Goal: Task Accomplishment & Management: Complete application form

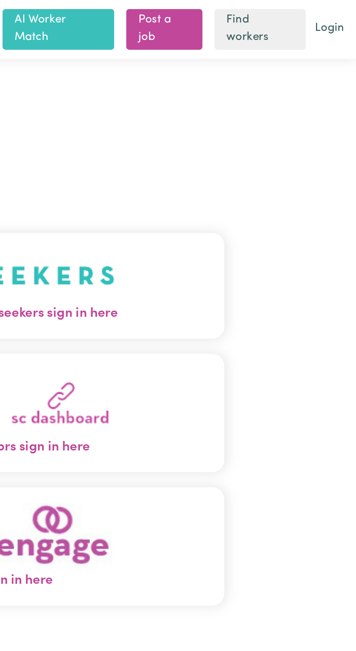
click at [224, 156] on span "Care workers and care seekers sign in here" at bounding box center [178, 150] width 229 height 9
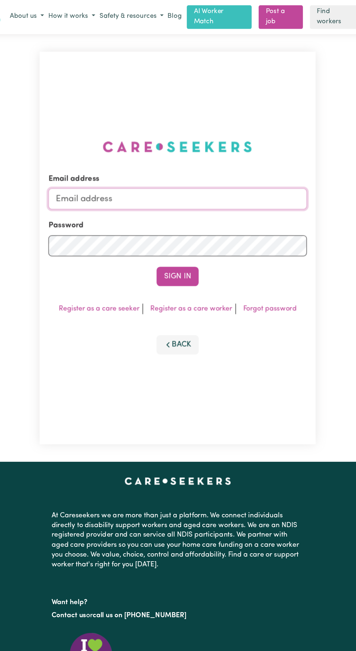
click at [108, 170] on input "Email address" at bounding box center [178, 164] width 214 height 17
type input "[EMAIL_ADDRESS][DOMAIN_NAME]"
click at [161, 221] on button "Sign In" at bounding box center [178, 229] width 35 height 16
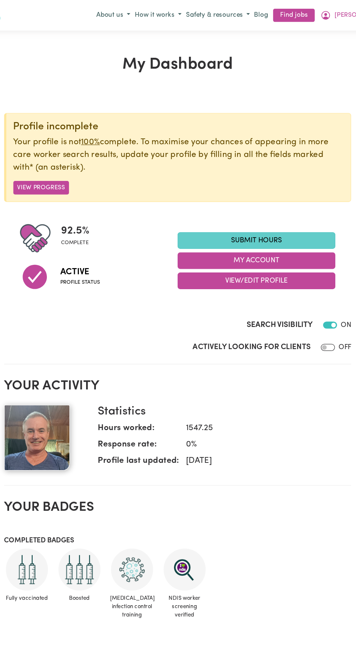
click at [245, 202] on link "Submit Hours" at bounding box center [243, 200] width 131 height 14
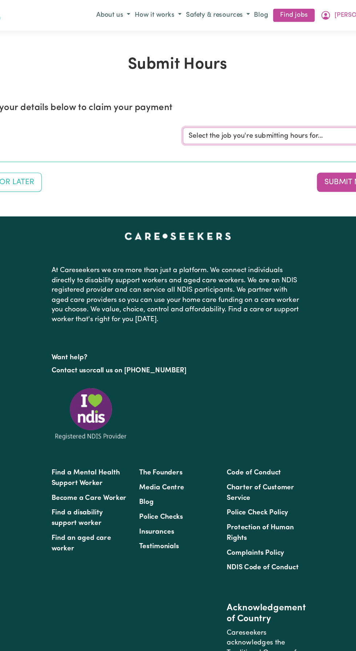
click at [236, 114] on select "Select the job you're submitting hours for... [[PERSON_NAME]] Support and Compa…" at bounding box center [266, 113] width 169 height 14
select select "10224"
click at [182, 106] on select "Select the job you're submitting hours for... [[PERSON_NAME]] Support and Compa…" at bounding box center [266, 113] width 169 height 14
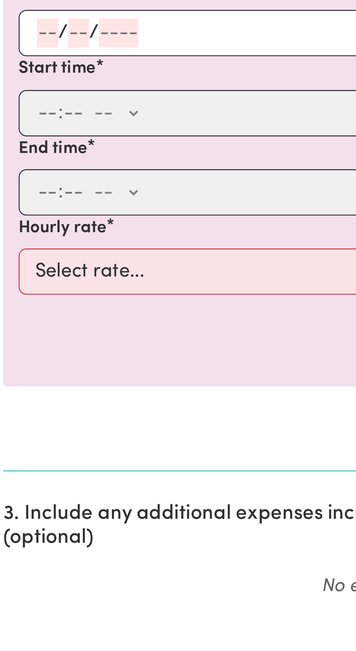
click at [20, 270] on input "number" at bounding box center [21, 273] width 8 height 11
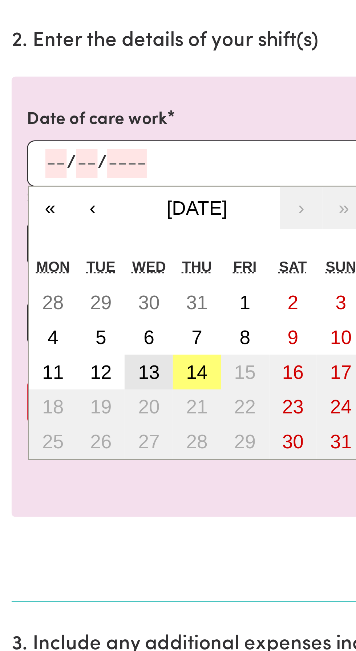
click at [57, 351] on abbr "13" at bounding box center [56, 352] width 8 height 8
type input "[DATE]"
type input "13"
type input "8"
type input "2025"
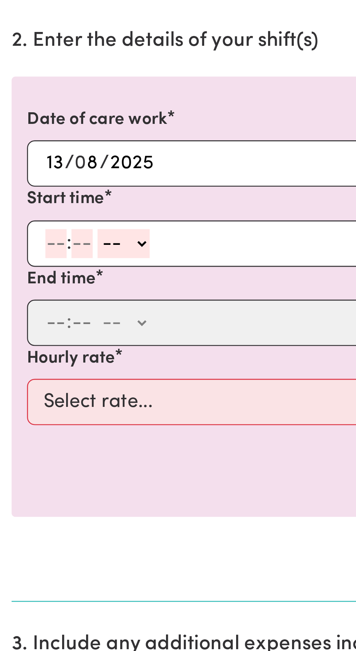
click at [20, 302] on input "number" at bounding box center [21, 303] width 8 height 11
type input "9"
type input "30"
click at [51, 301] on select "-- AM PM" at bounding box center [45, 303] width 20 height 11
select select "am"
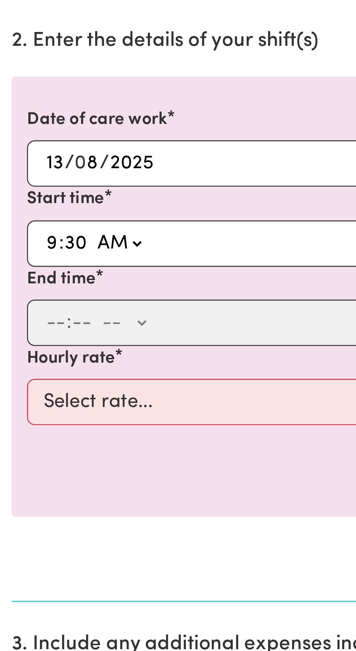
click at [35, 298] on select "-- AM PM" at bounding box center [45, 303] width 20 height 11
type input "09:30"
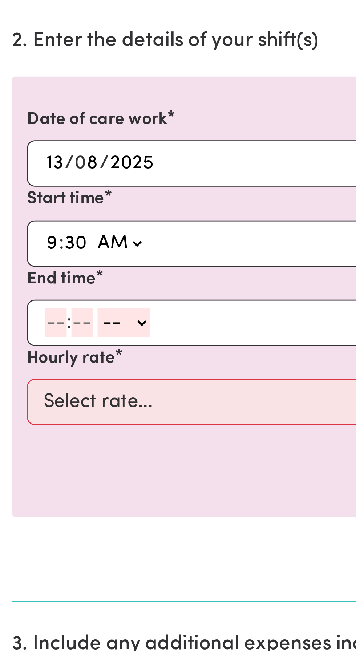
click at [19, 332] on input "number" at bounding box center [21, 333] width 8 height 11
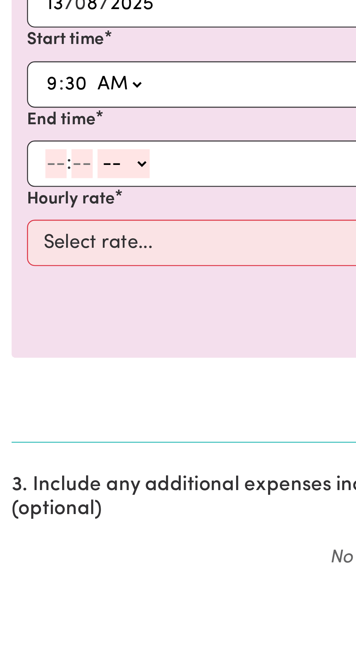
click at [21, 332] on input "number" at bounding box center [21, 333] width 8 height 11
type input "3"
type input "0"
click at [52, 331] on select "-- AM PM" at bounding box center [45, 333] width 20 height 11
select select "pm"
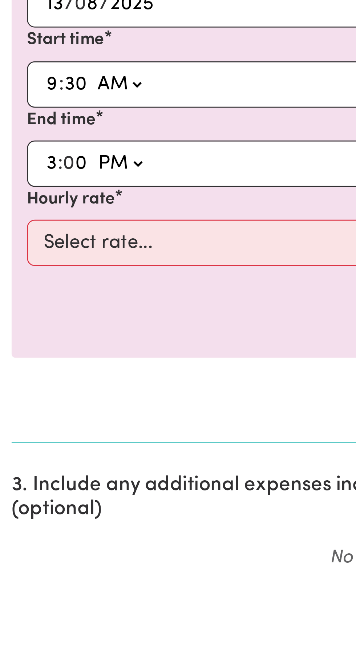
click at [35, 328] on select "-- AM PM" at bounding box center [45, 333] width 20 height 11
type input "15:00"
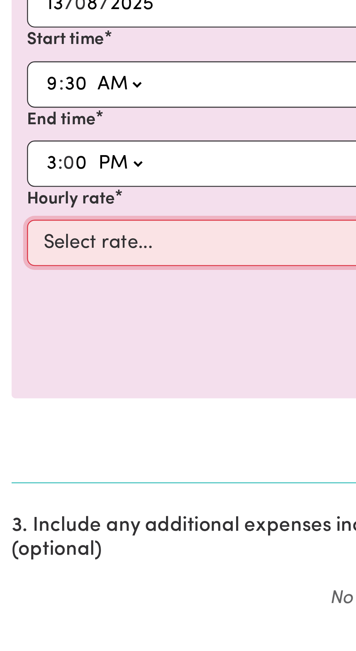
click at [34, 361] on select "Select rate... $49.12 (Weekday)" at bounding box center [178, 362] width 336 height 17
select select "49.12-Weekday"
click at [10, 354] on select "Select rate... $49.12 (Weekday)" at bounding box center [178, 362] width 336 height 17
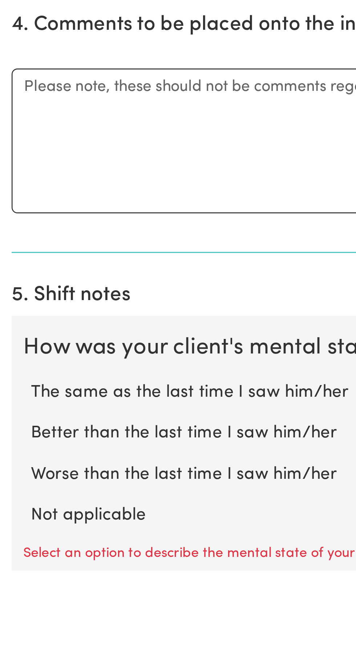
click at [29, 632] on label "Not applicable" at bounding box center [178, 630] width 333 height 9
click at [12, 626] on input "Not applicable" at bounding box center [11, 626] width 0 height 0
radio input "true"
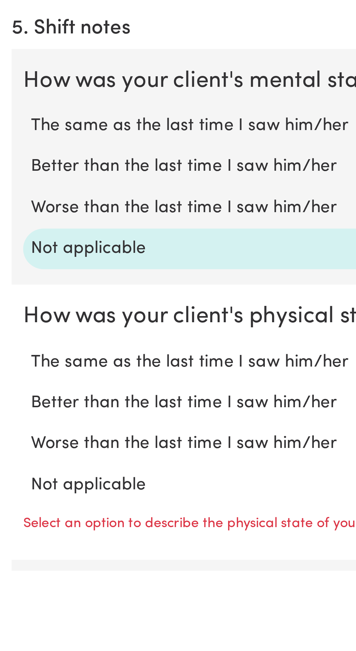
click at [36, 619] on label "Not applicable" at bounding box center [178, 619] width 333 height 9
click at [12, 615] on input "Not applicable" at bounding box center [11, 614] width 0 height 0
radio input "true"
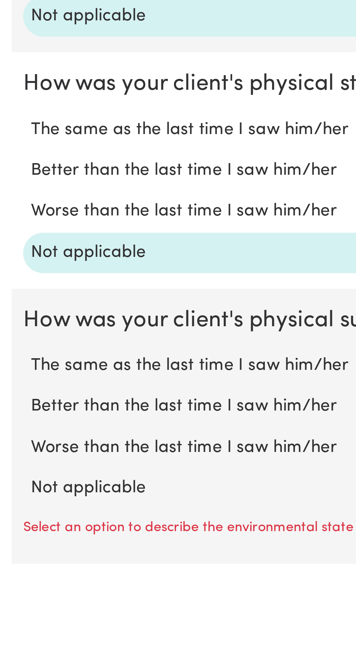
scroll to position [296, 0]
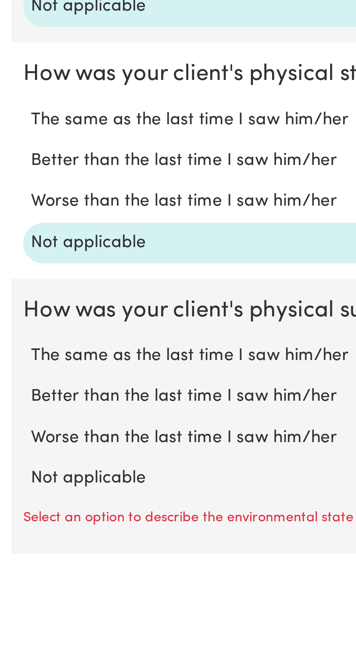
click at [33, 617] on label "Not applicable" at bounding box center [178, 616] width 333 height 9
click at [12, 612] on input "Not applicable" at bounding box center [11, 612] width 0 height 0
radio input "true"
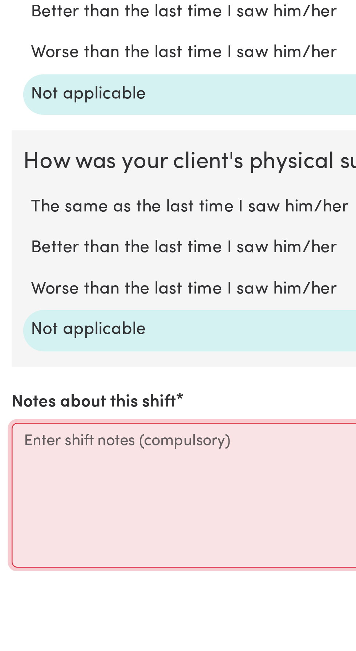
click at [15, 603] on textarea "Notes about this shift" at bounding box center [178, 623] width 348 height 55
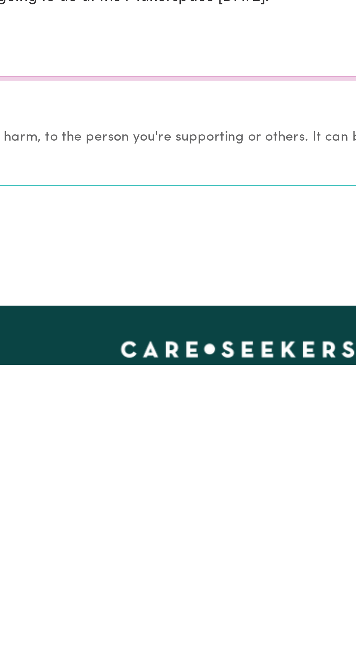
scroll to position [467, 0]
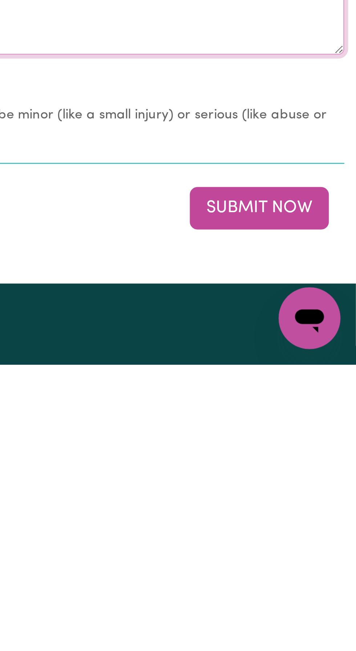
type textarea "Picked [PERSON_NAME] up to assist him with his [DEMOGRAPHIC_DATA] work at the A…"
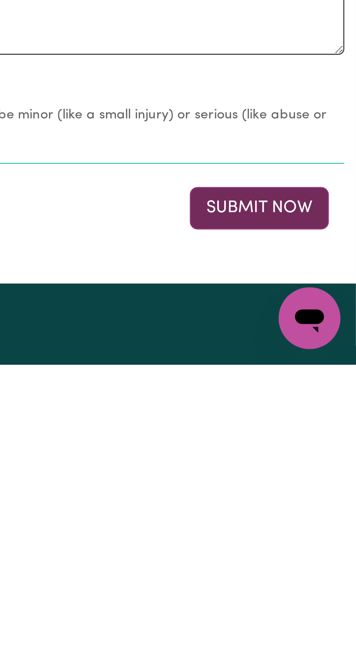
click at [316, 588] on button "Submit Now" at bounding box center [320, 593] width 52 height 16
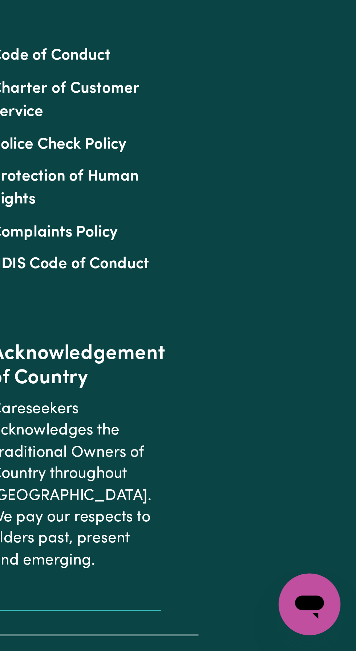
scroll to position [0, 0]
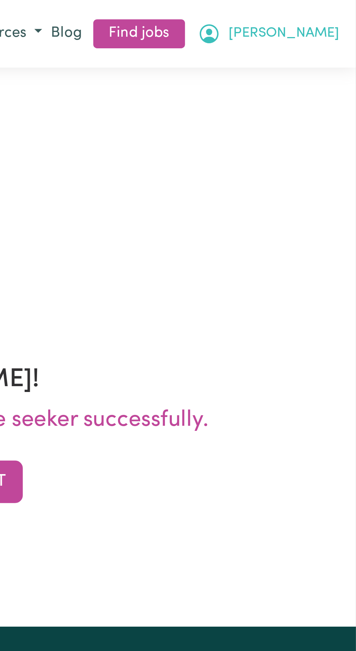
click at [343, 10] on span "[PERSON_NAME]" at bounding box center [329, 13] width 42 height 8
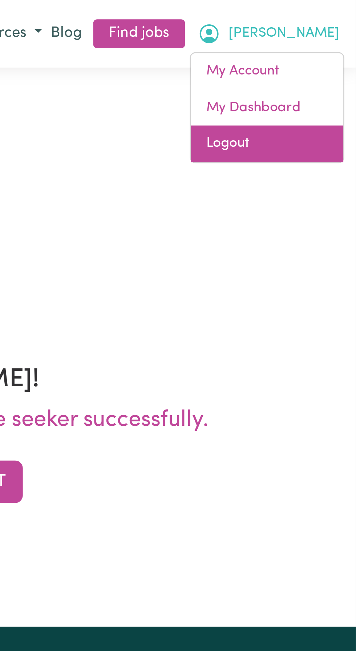
click at [311, 53] on link "Logout" at bounding box center [322, 54] width 57 height 14
